Goal: Information Seeking & Learning: Learn about a topic

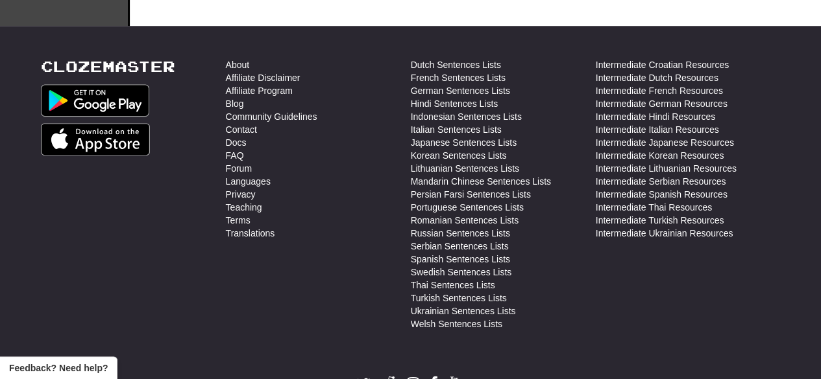
scroll to position [149, 0]
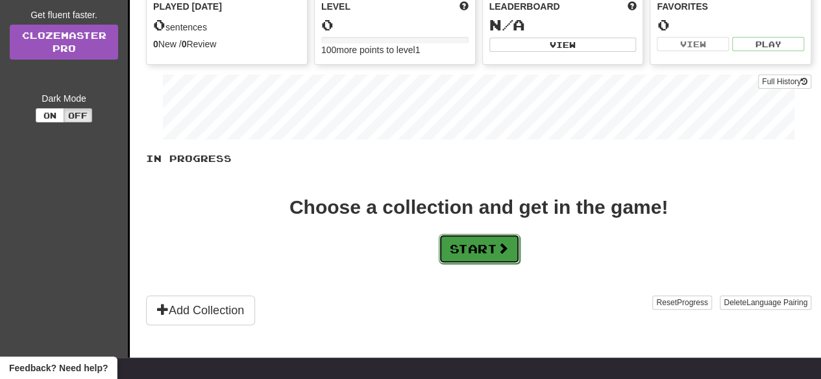
click at [492, 242] on button "Start" at bounding box center [479, 249] width 81 height 30
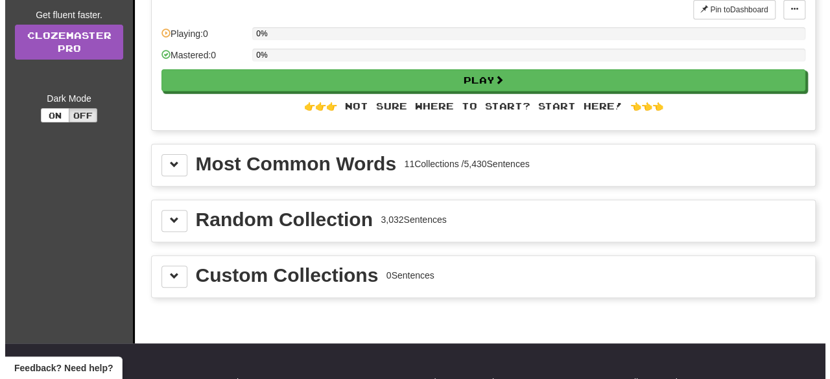
scroll to position [0, 0]
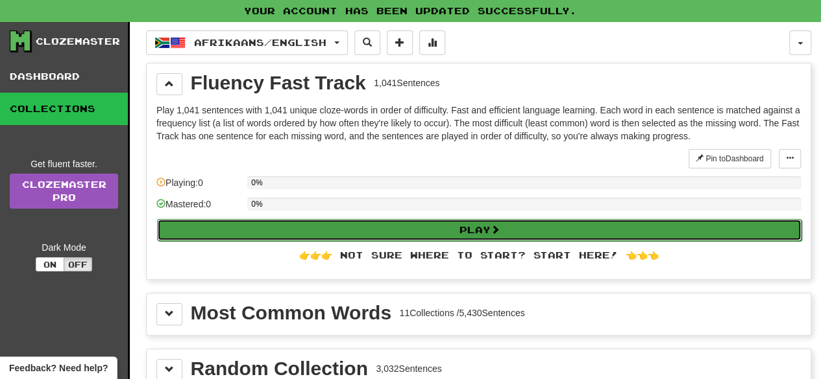
click at [487, 233] on button "Play" at bounding box center [479, 230] width 644 height 22
select select "**"
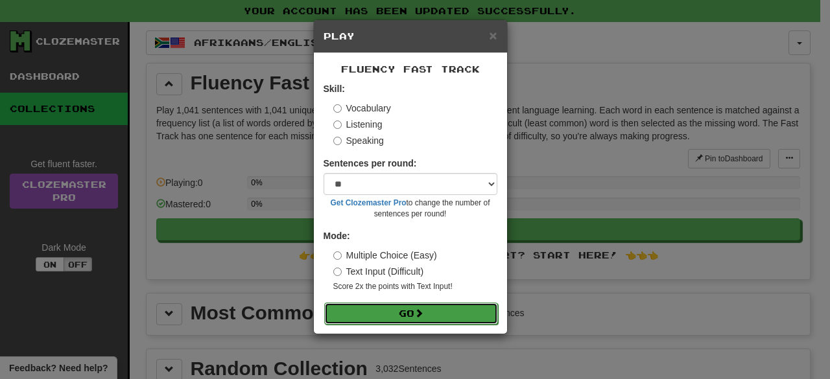
click at [452, 313] on button "Go" at bounding box center [411, 314] width 174 height 22
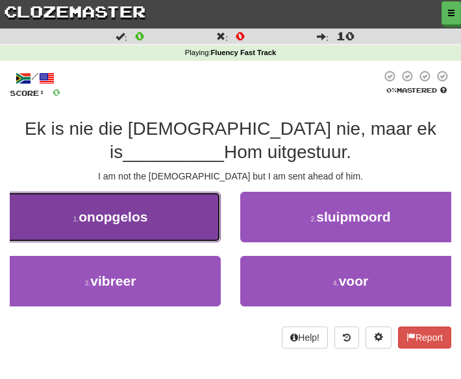
click at [139, 214] on span "onopgelos" at bounding box center [112, 217] width 69 height 15
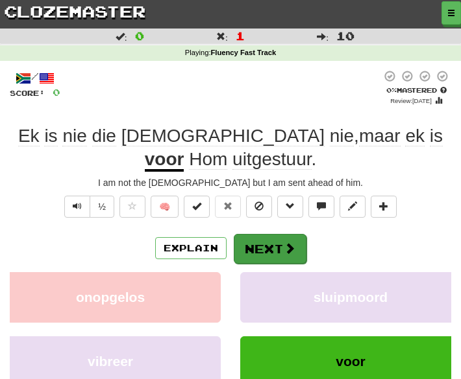
drag, startPoint x: 375, startPoint y: 240, endPoint x: 283, endPoint y: 256, distance: 93.5
click at [283, 256] on div "Explain Next" at bounding box center [230, 249] width 441 height 30
click at [283, 256] on button "Next" at bounding box center [270, 249] width 73 height 30
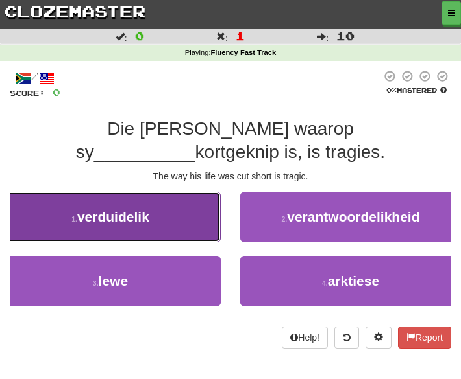
click at [163, 232] on button "1 . verduidelik" at bounding box center [110, 217] width 221 height 51
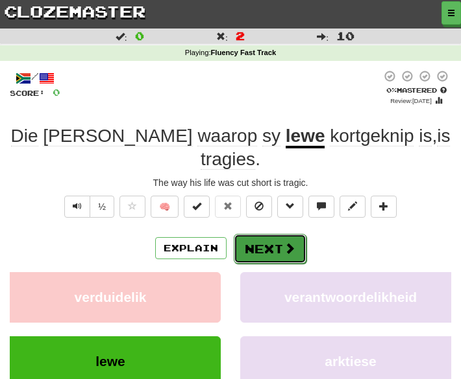
click at [250, 234] on button "Next" at bounding box center [270, 249] width 73 height 30
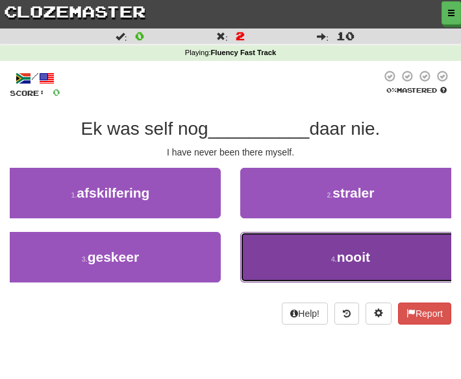
click at [336, 246] on button "4 . nooit" at bounding box center [350, 257] width 221 height 51
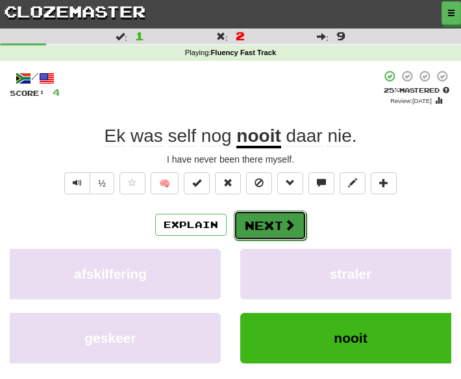
click at [273, 229] on button "Next" at bounding box center [270, 226] width 73 height 30
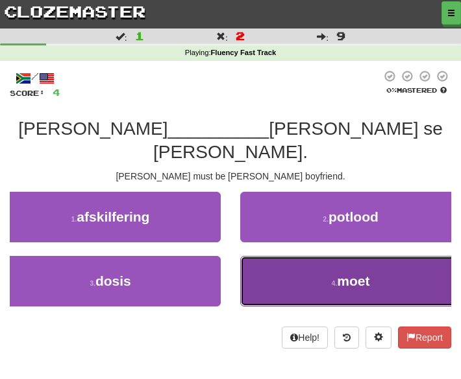
click at [293, 275] on button "4 . moet" at bounding box center [350, 281] width 221 height 51
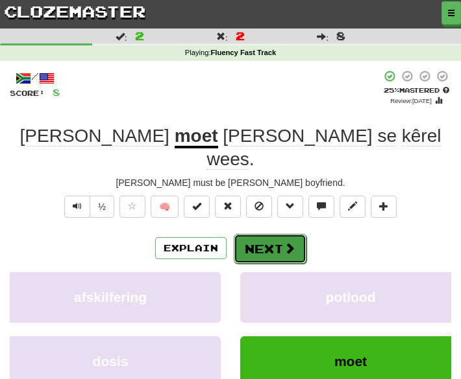
click at [270, 234] on button "Next" at bounding box center [270, 249] width 73 height 30
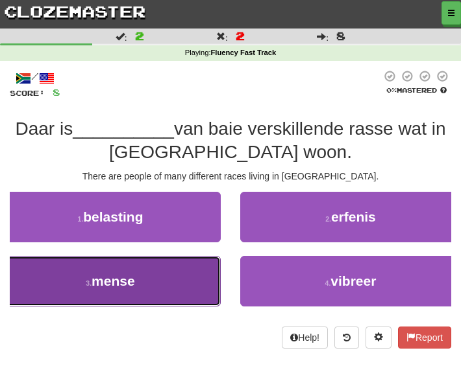
click at [167, 283] on button "3 . mense" at bounding box center [110, 281] width 221 height 51
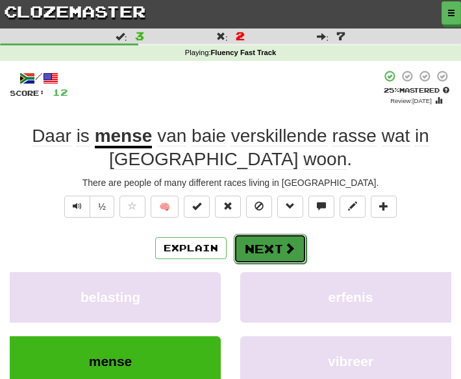
click at [266, 252] on button "Next" at bounding box center [270, 249] width 73 height 30
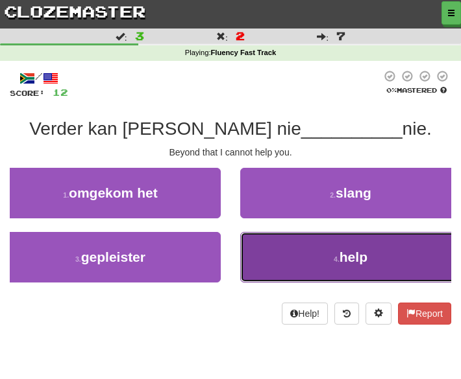
click at [299, 248] on button "4 . help" at bounding box center [350, 257] width 221 height 51
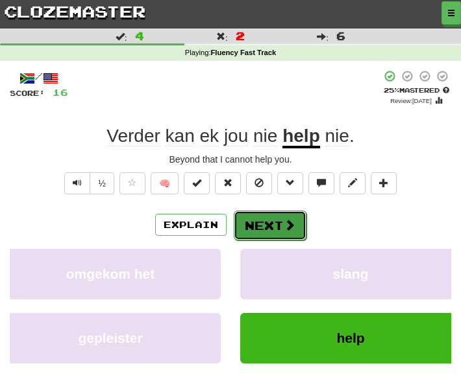
click at [275, 226] on button "Next" at bounding box center [270, 226] width 73 height 30
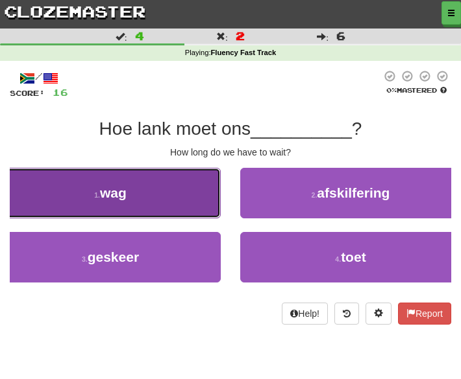
click at [199, 213] on button "1 . wag" at bounding box center [110, 193] width 221 height 51
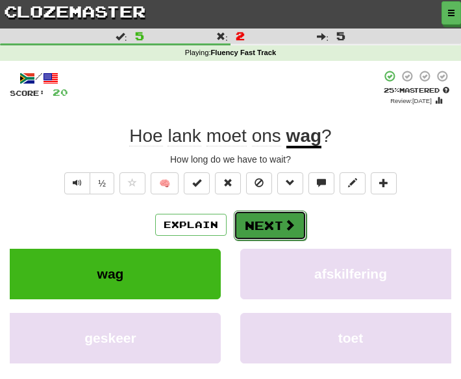
click at [251, 223] on button "Next" at bounding box center [270, 226] width 73 height 30
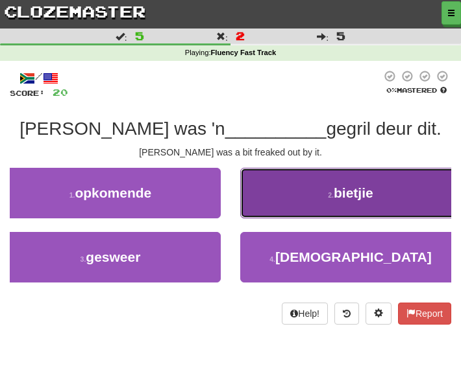
click at [309, 208] on button "2 . bietjie" at bounding box center [350, 193] width 221 height 51
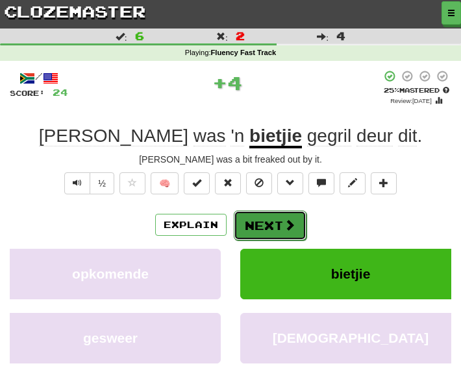
click at [275, 221] on button "Next" at bounding box center [270, 226] width 73 height 30
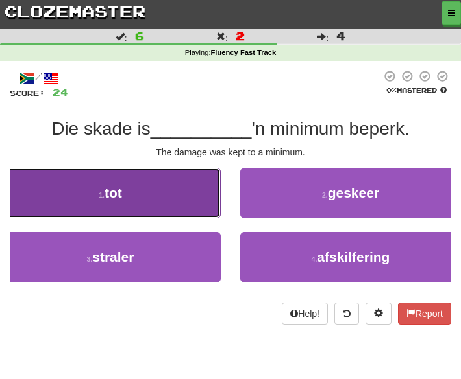
click at [165, 210] on button "1 . tot" at bounding box center [110, 193] width 221 height 51
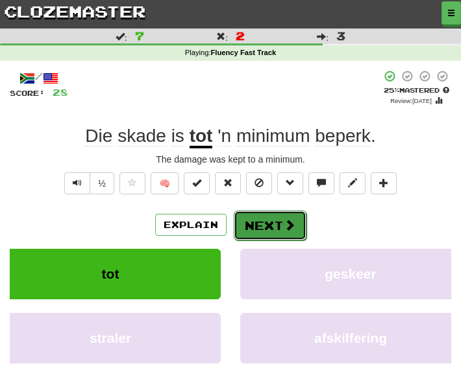
click at [266, 226] on button "Next" at bounding box center [270, 226] width 73 height 30
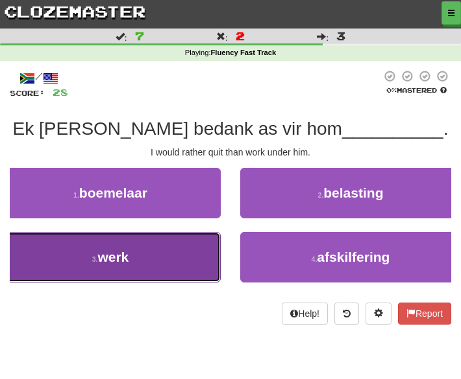
click at [196, 248] on button "3 . werk" at bounding box center [110, 257] width 221 height 51
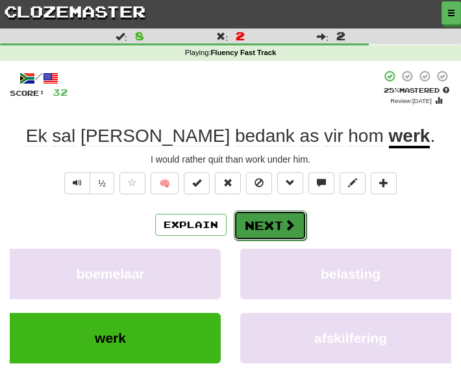
click at [267, 235] on button "Next" at bounding box center [270, 226] width 73 height 30
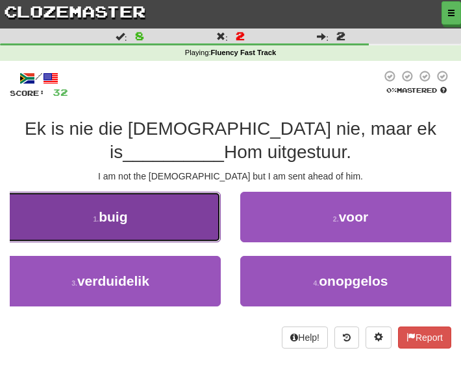
click at [176, 211] on button "1 . buig" at bounding box center [110, 217] width 221 height 51
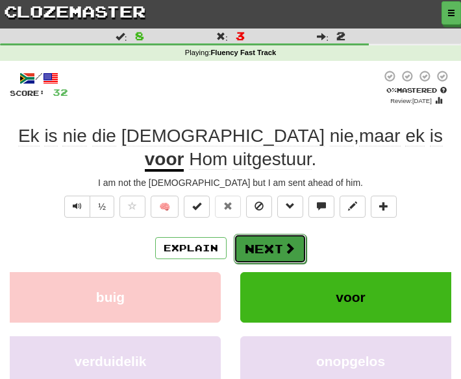
click at [257, 250] on button "Next" at bounding box center [270, 249] width 73 height 30
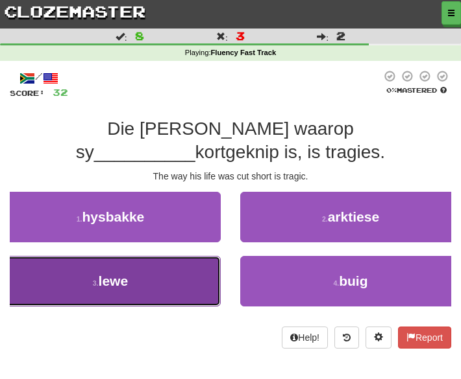
click at [171, 269] on button "3 . lewe" at bounding box center [110, 281] width 221 height 51
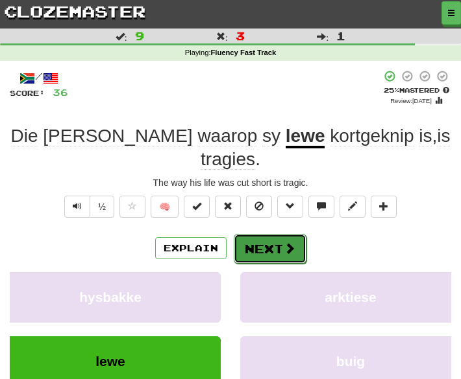
click at [250, 234] on button "Next" at bounding box center [270, 249] width 73 height 30
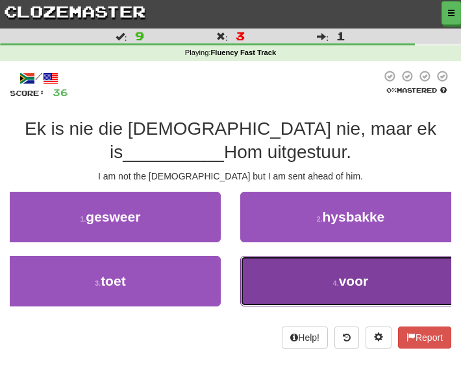
click at [324, 273] on button "4 . voor" at bounding box center [350, 281] width 221 height 51
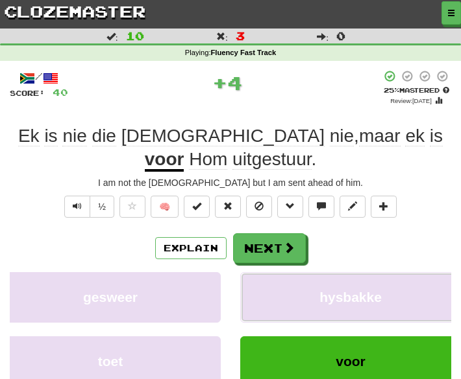
click at [324, 273] on button "hysbakke" at bounding box center [350, 297] width 221 height 51
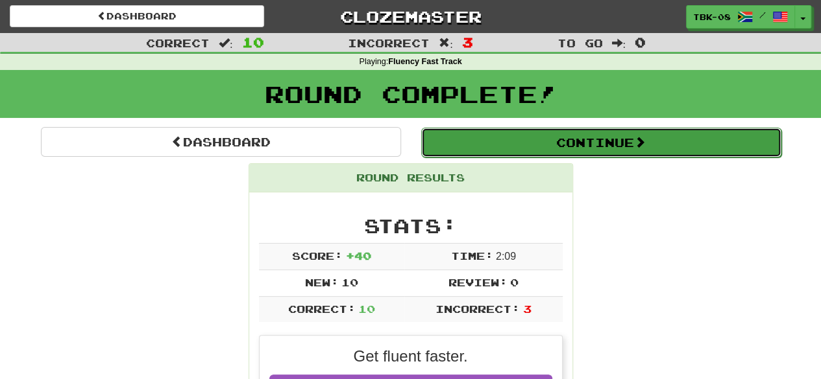
click at [623, 138] on button "Continue" at bounding box center [601, 143] width 360 height 30
